Goal: Information Seeking & Learning: Learn about a topic

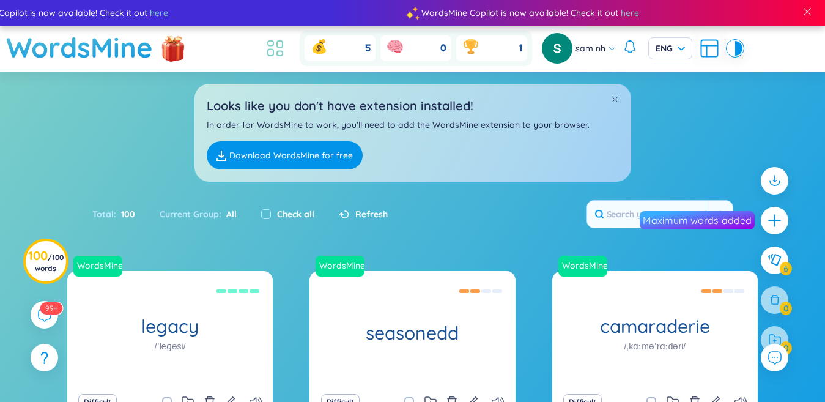
click at [273, 51] on icon at bounding box center [271, 53] width 6 height 7
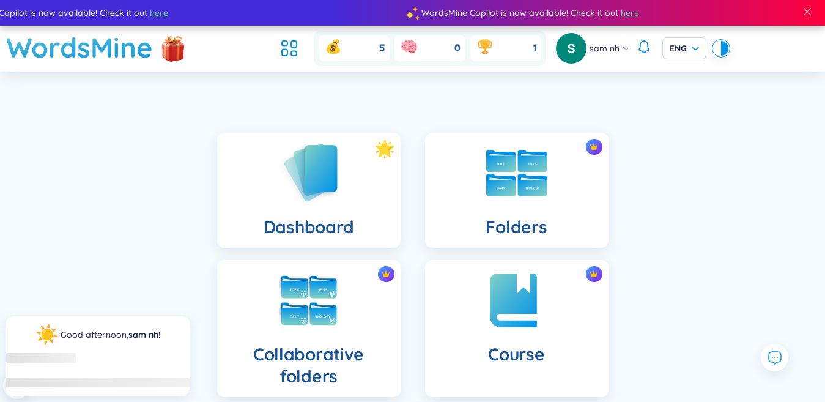
scroll to position [245, 0]
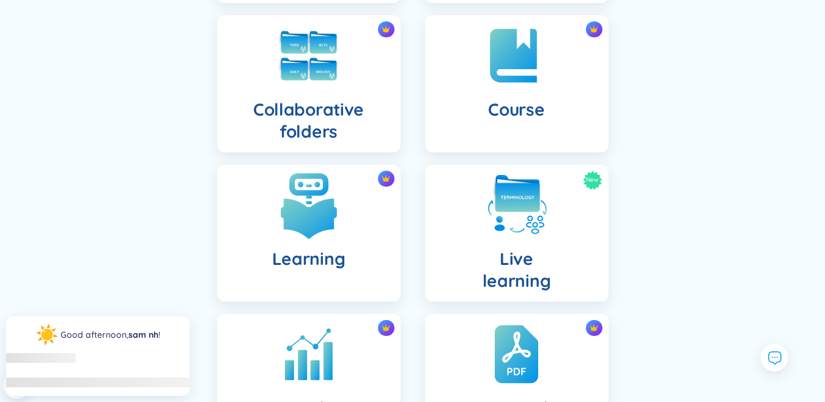
click at [312, 230] on img at bounding box center [308, 204] width 67 height 67
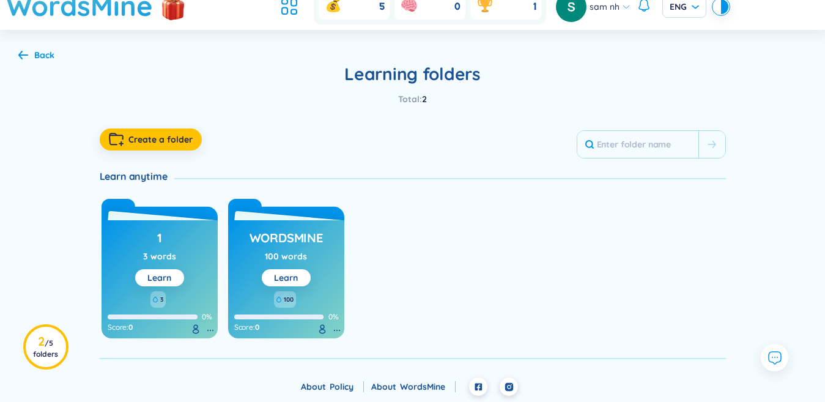
scroll to position [42, 0]
click at [290, 276] on link "Learn" at bounding box center [286, 277] width 24 height 11
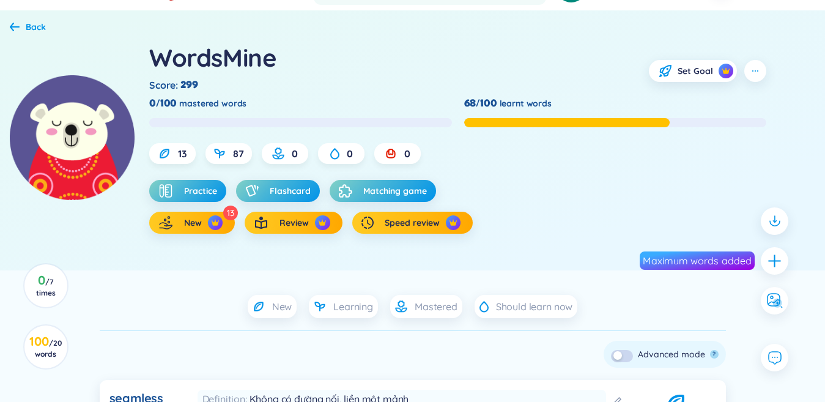
scroll to position [245, 0]
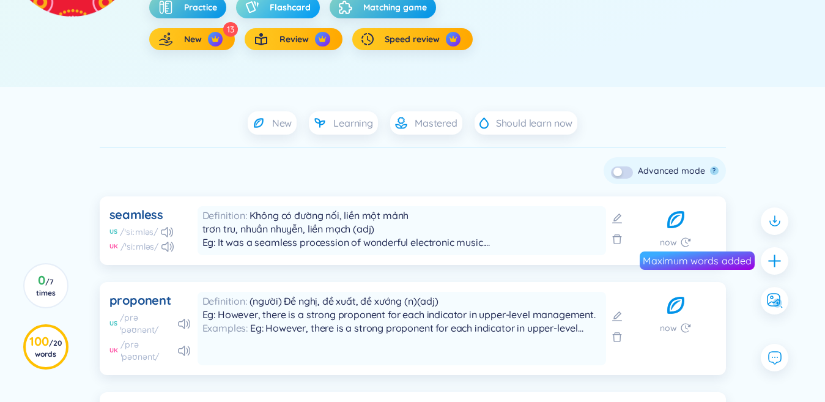
click at [282, 13] on span "Flashcard" at bounding box center [290, 7] width 41 height 12
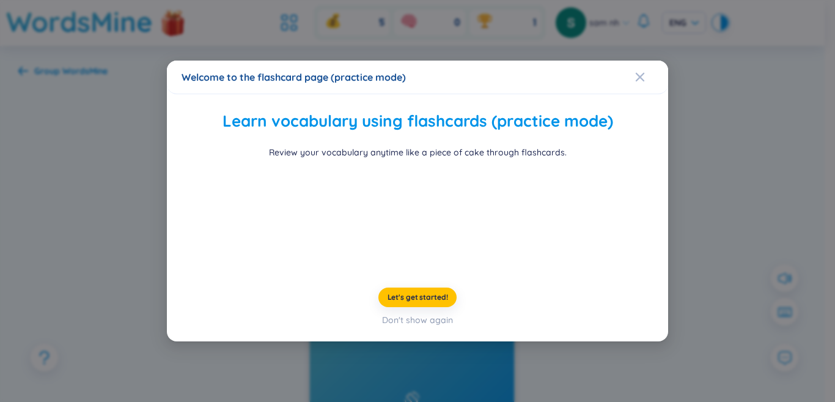
click at [712, 223] on div "Welcome to the flashcard page (practice mode) Learn vocabulary using flashcards…" at bounding box center [417, 201] width 835 height 402
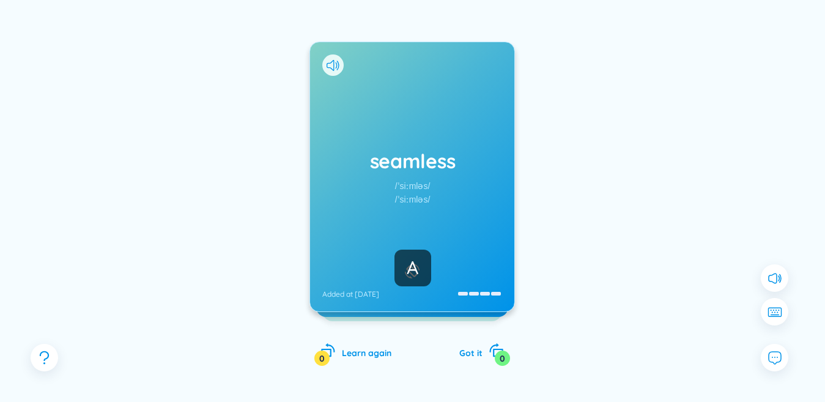
scroll to position [98, 0]
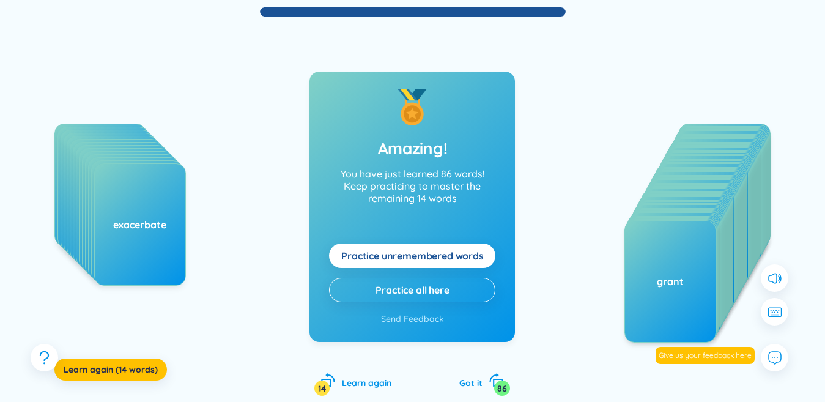
click at [472, 259] on span "Practice unremembered words" at bounding box center [412, 255] width 142 height 13
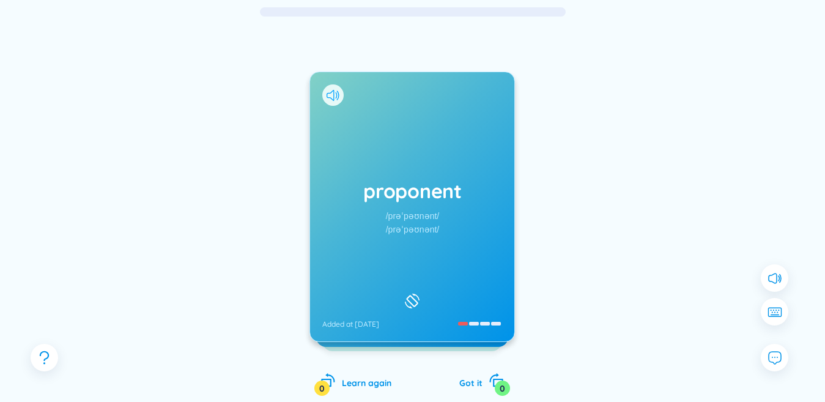
click at [332, 100] on icon at bounding box center [332, 95] width 13 height 11
click at [468, 248] on div "proponent /prəˈpəʊnənt/ /prəˈpəʊnənt/ Added at [DATE]" at bounding box center [412, 206] width 204 height 269
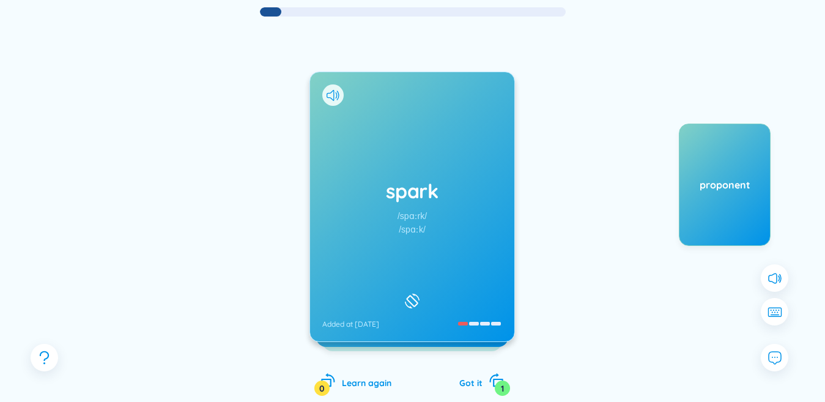
click at [331, 95] on icon at bounding box center [332, 95] width 13 height 11
click at [375, 164] on div "spark /spɑːrk/ /spɑːk/ Added at [DATE]" at bounding box center [412, 206] width 204 height 269
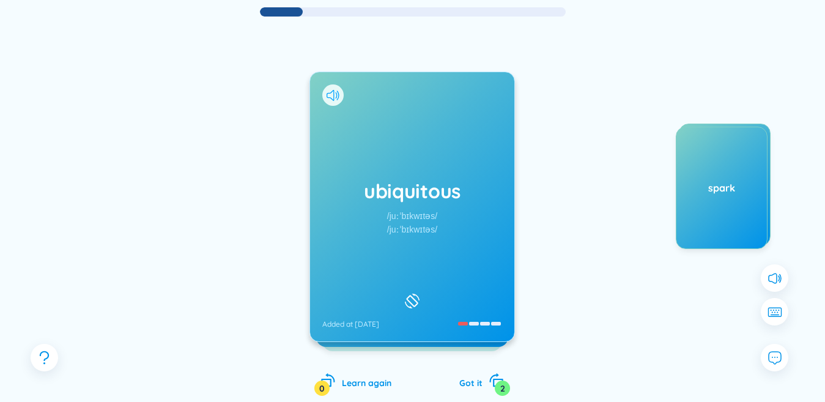
click at [328, 93] on icon at bounding box center [329, 95] width 7 height 11
click at [330, 95] on icon at bounding box center [332, 95] width 13 height 11
click at [428, 196] on h1 "ubiquitous" at bounding box center [412, 190] width 180 height 27
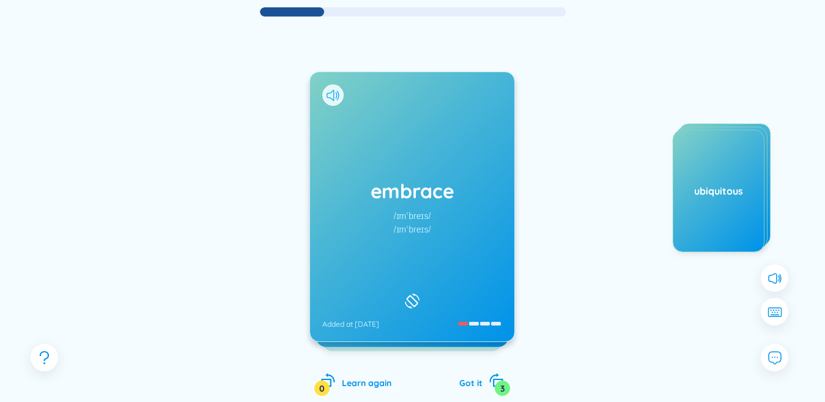
click at [335, 95] on icon at bounding box center [332, 95] width 13 height 11
click at [357, 138] on div "embrace /ɪmˈbreɪs/ /ɪmˈbreɪs/ Added at [DATE]" at bounding box center [412, 206] width 204 height 269
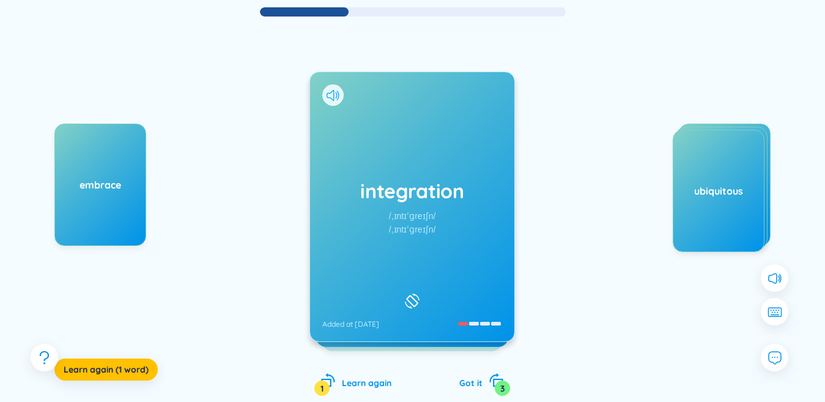
click at [333, 94] on icon at bounding box center [332, 95] width 13 height 11
click at [364, 147] on div "integration /ˌɪntɪˈɡreɪʃn/ /ˌɪntɪˈɡreɪʃn/ Added at [DATE]" at bounding box center [412, 206] width 204 height 269
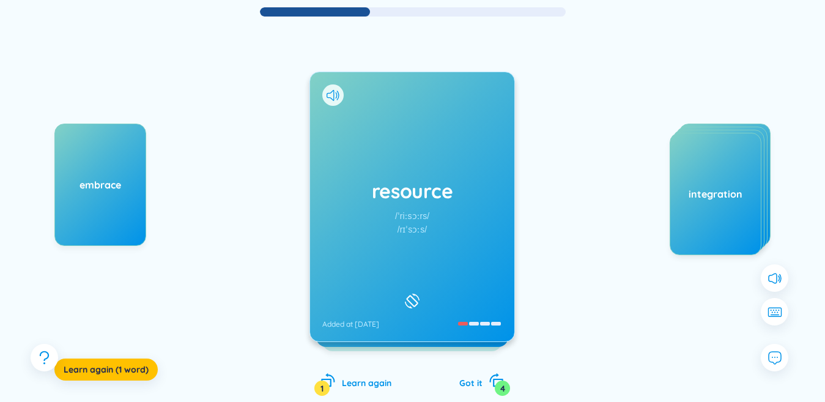
click at [329, 97] on icon at bounding box center [329, 95] width 7 height 11
click at [356, 129] on div "resource /ˈriːsɔːrs/ /rɪˈsɔːs/ Added at [DATE]" at bounding box center [412, 206] width 204 height 269
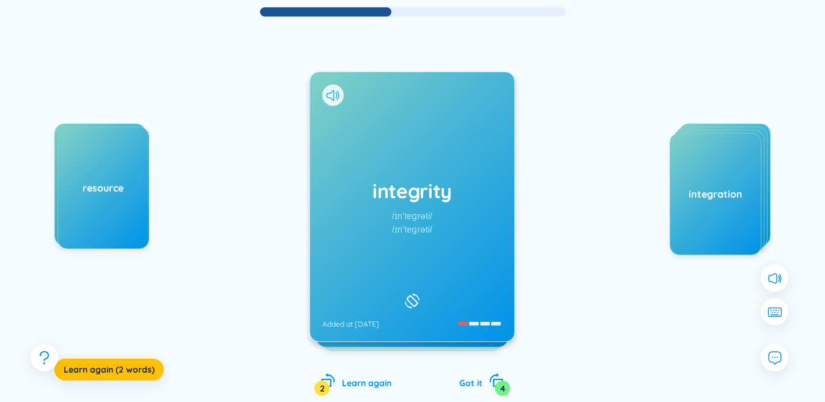
click at [337, 97] on icon at bounding box center [332, 95] width 13 height 11
click at [374, 157] on div "integrity /ɪnˈteɡrəti/ /ɪnˈteɡrəti/ Added at [DATE]" at bounding box center [412, 206] width 204 height 269
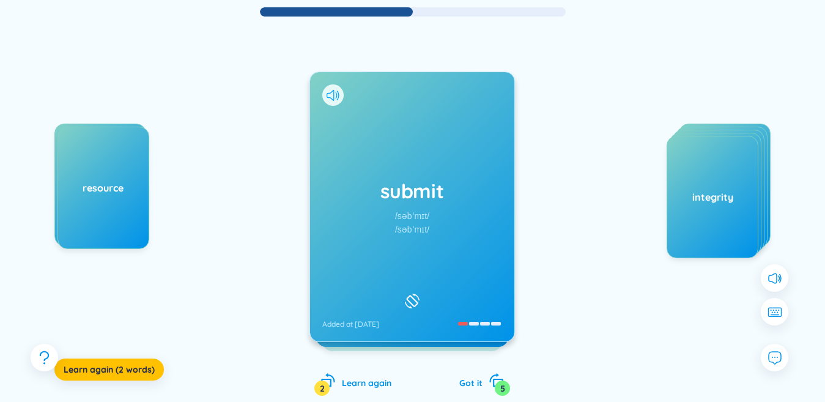
click at [333, 99] on icon at bounding box center [329, 95] width 7 height 11
click at [397, 164] on div "submit /səbˈmɪt/ /səbˈmɪt/ Added at [DATE]" at bounding box center [412, 206] width 204 height 269
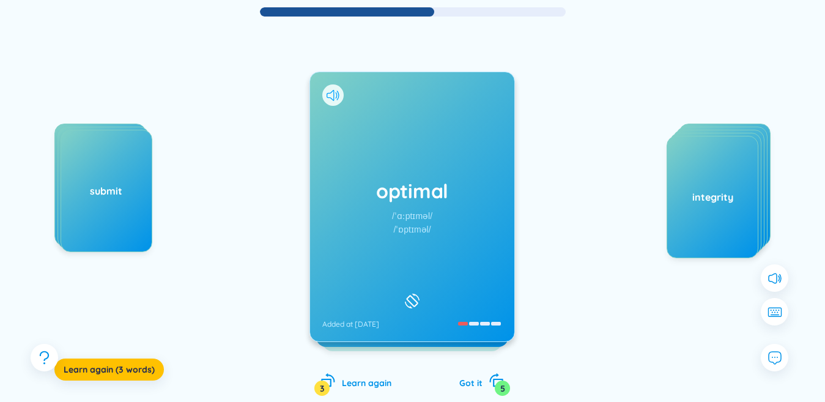
click at [335, 90] on icon at bounding box center [332, 95] width 13 height 11
click at [381, 132] on div "optimal /ˈɑːptɪməl/ /ˈɒptɪməl/ Added at [DATE]" at bounding box center [412, 206] width 204 height 269
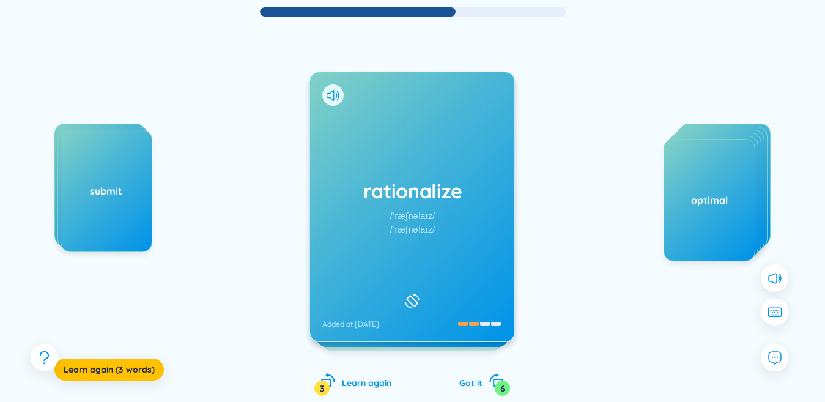
click at [332, 96] on icon at bounding box center [332, 95] width 13 height 11
click at [362, 131] on div "rationalize /ˈræʃnəlaɪz/ /ˈræʃnəlaɪz/ Added at [DATE]" at bounding box center [412, 206] width 204 height 269
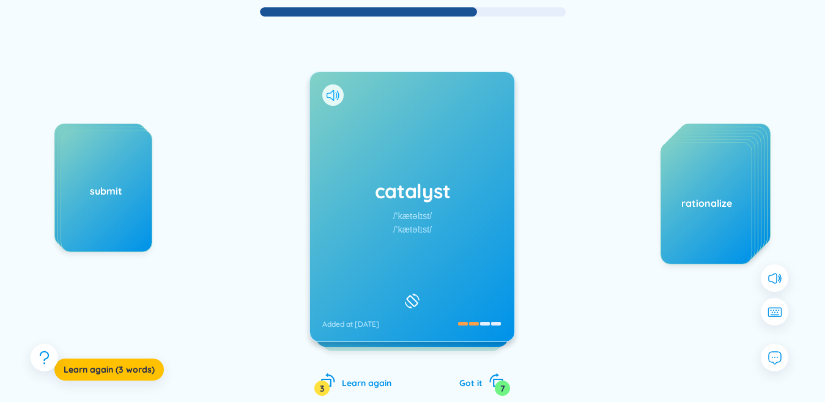
click at [333, 97] on icon at bounding box center [332, 95] width 13 height 11
click at [372, 149] on div "catalyst /ˈkætəlɪst/ /ˈkætəlɪst/ Added at [DATE]" at bounding box center [412, 206] width 204 height 269
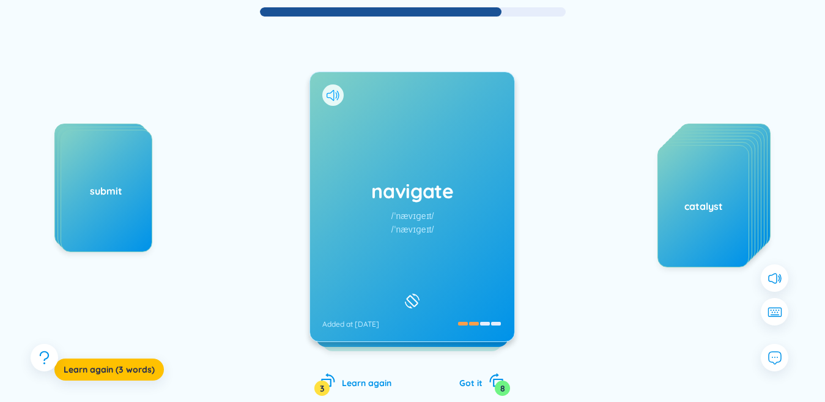
click at [330, 95] on icon at bounding box center [332, 95] width 13 height 11
click at [336, 90] on icon at bounding box center [332, 95] width 13 height 11
click at [402, 171] on div "navigate /ˈnævɪɡeɪt/ /ˈnævɪɡeɪt/ Added at [DATE]" at bounding box center [412, 206] width 204 height 269
click at [330, 96] on icon at bounding box center [332, 95] width 13 height 11
click at [367, 144] on div "validation /ˌvælɪˈdeɪʃn/ /ˌvælɪˈdeɪʃn/ Added at [DATE]" at bounding box center [412, 206] width 204 height 269
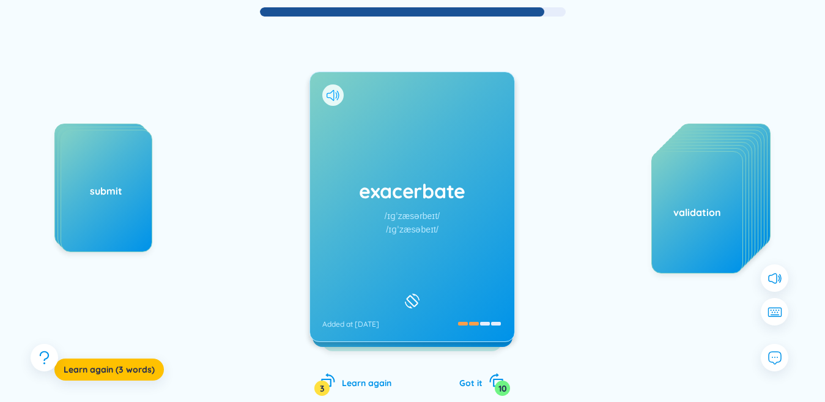
click at [331, 90] on icon at bounding box center [332, 95] width 13 height 11
click at [373, 139] on div "exacerbate /ɪɡˈzæsərbeɪt/ /ɪɡˈzæsəbeɪt/ Added at [DATE]" at bounding box center [412, 206] width 204 height 269
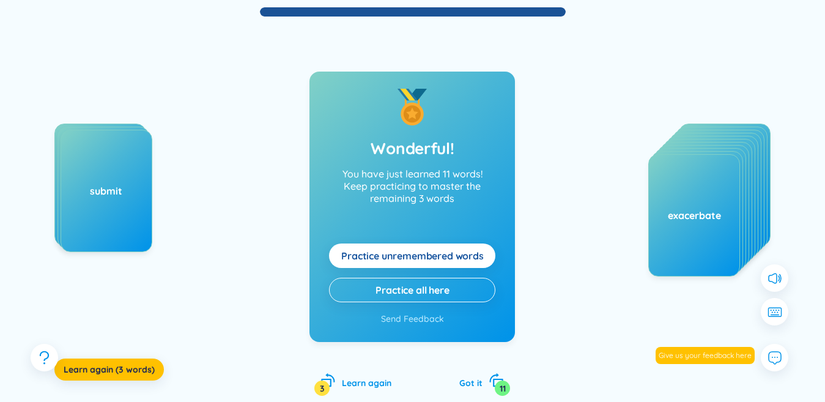
click at [424, 256] on span "Practice unremembered words" at bounding box center [412, 255] width 142 height 13
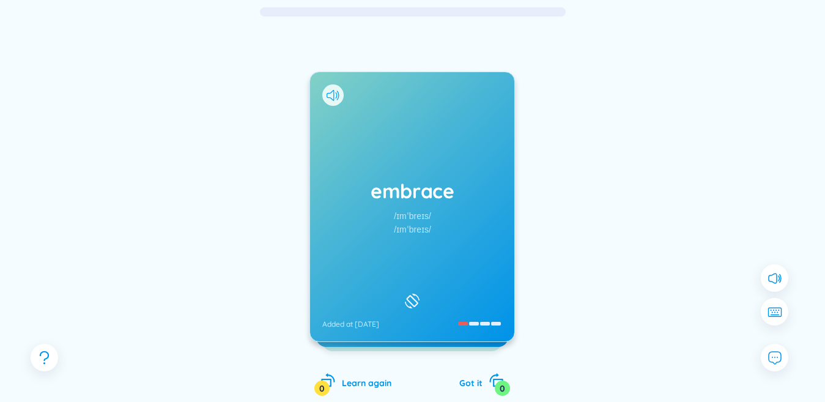
click at [330, 94] on icon at bounding box center [332, 95] width 13 height 11
click at [377, 162] on div "embrace /ɪmˈbreɪs/ /ɪmˈbreɪs/ Added at [DATE]" at bounding box center [412, 206] width 204 height 269
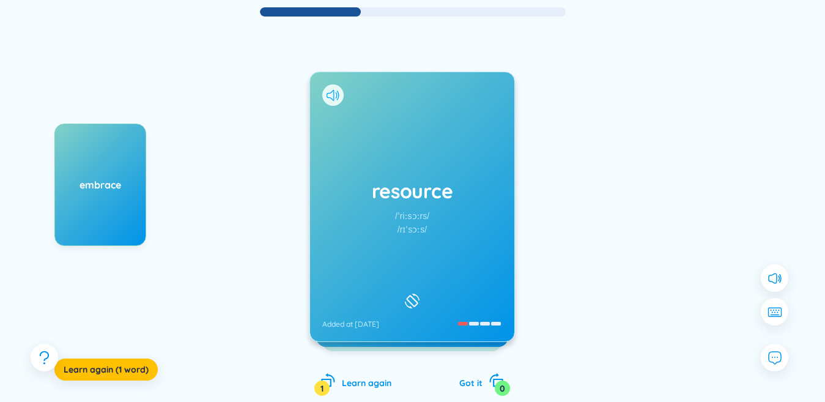
click at [331, 90] on icon at bounding box center [332, 95] width 13 height 11
click at [377, 150] on div "resource /ˈriːsɔːrs/ /rɪˈsɔːs/ Added at [DATE]" at bounding box center [412, 206] width 204 height 269
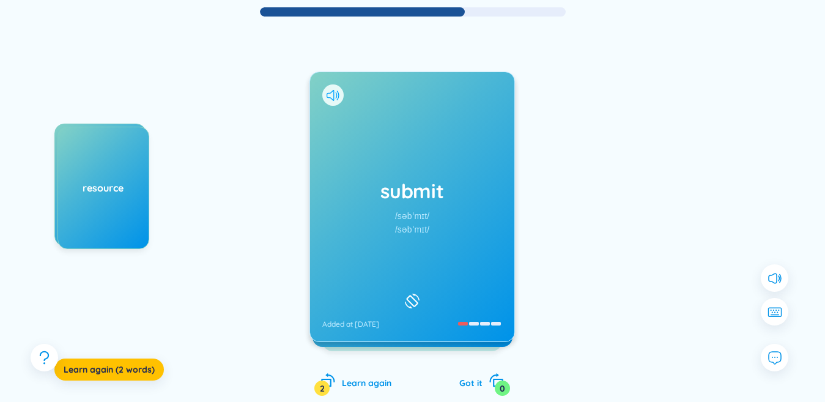
click at [329, 95] on icon at bounding box center [332, 95] width 13 height 11
click at [353, 138] on div "submit /səbˈmɪt/ /səbˈmɪt/ Added at [DATE]" at bounding box center [412, 206] width 204 height 269
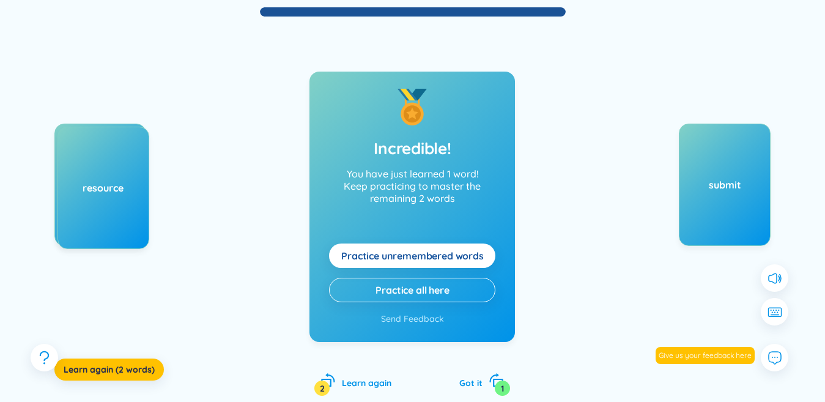
click at [395, 259] on span "Practice unremembered words" at bounding box center [412, 255] width 142 height 13
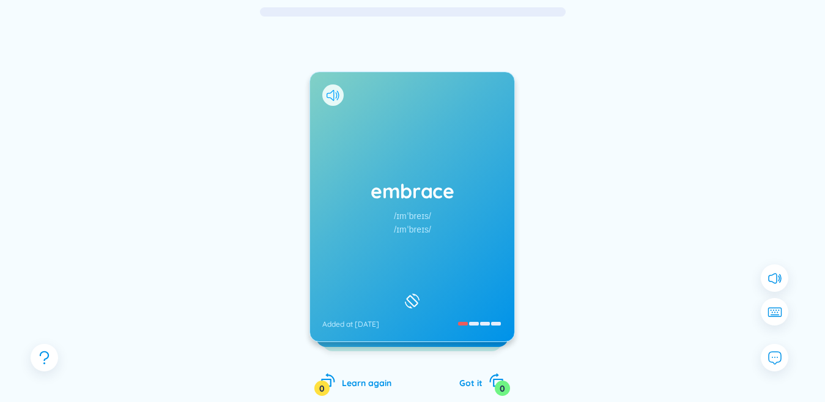
click at [334, 94] on icon at bounding box center [329, 95] width 7 height 11
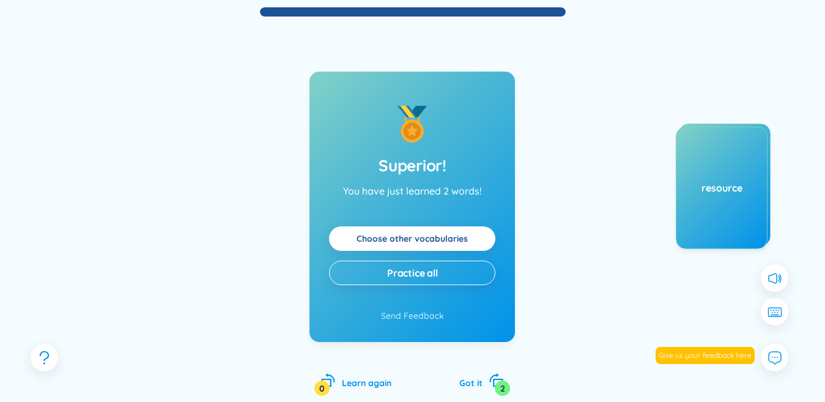
scroll to position [0, 0]
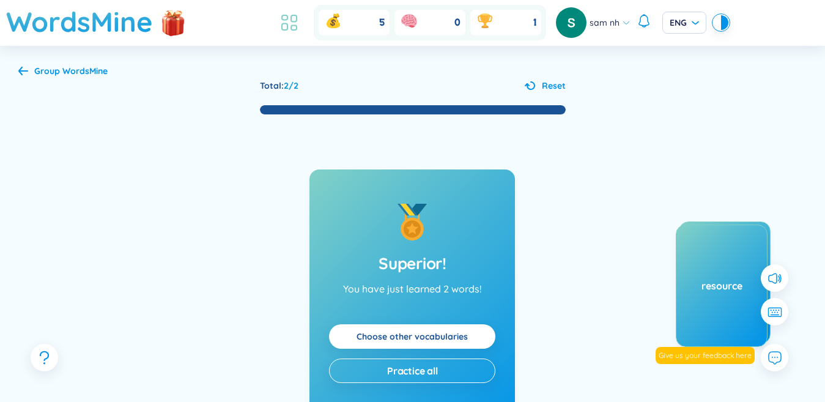
click at [294, 20] on icon at bounding box center [289, 23] width 22 height 22
